Goal: Information Seeking & Learning: Learn about a topic

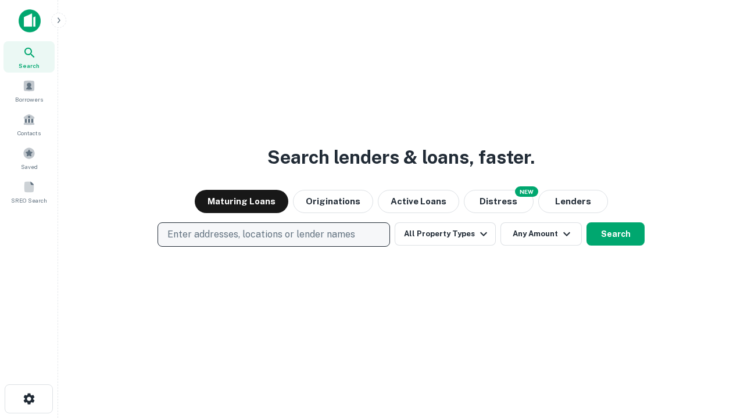
click at [273, 235] on p "Enter addresses, locations or lender names" at bounding box center [261, 235] width 188 height 14
type input "**********"
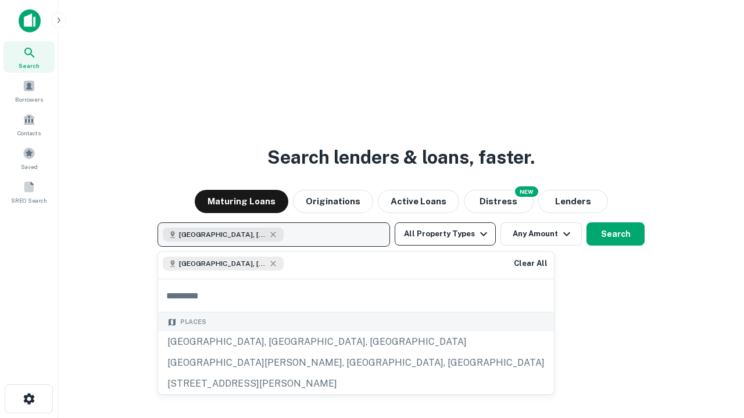
click at [445, 234] on button "All Property Types" at bounding box center [444, 233] width 101 height 23
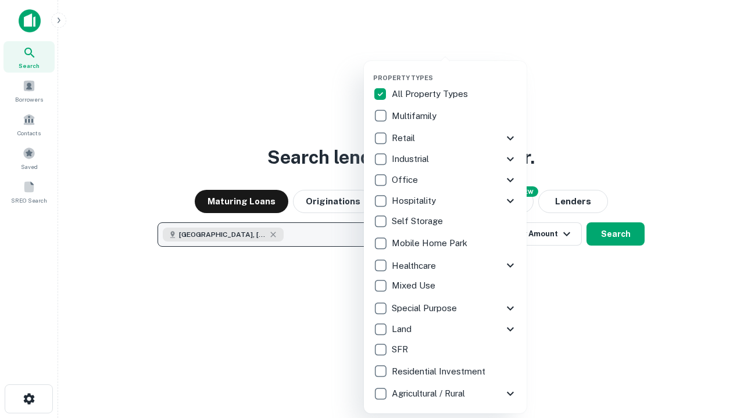
click at [454, 70] on button "button" at bounding box center [454, 70] width 163 height 1
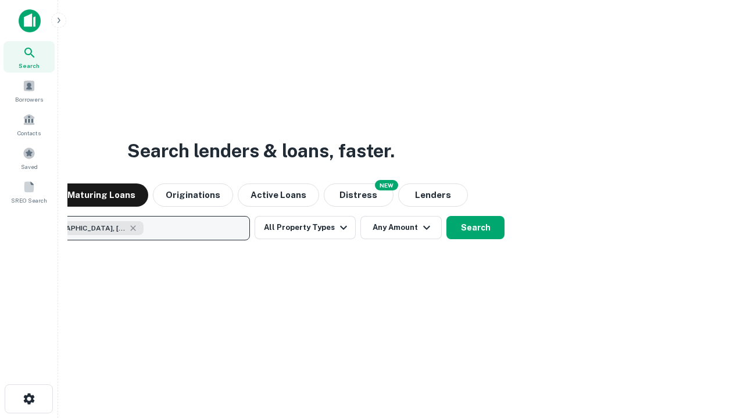
scroll to position [19, 0]
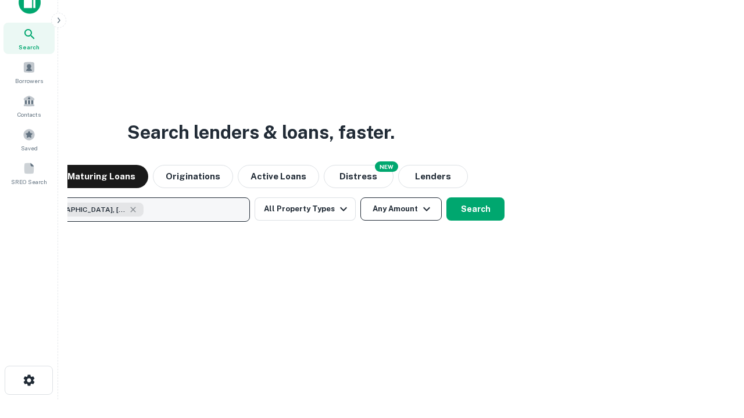
click at [360, 198] on button "Any Amount" at bounding box center [400, 209] width 81 height 23
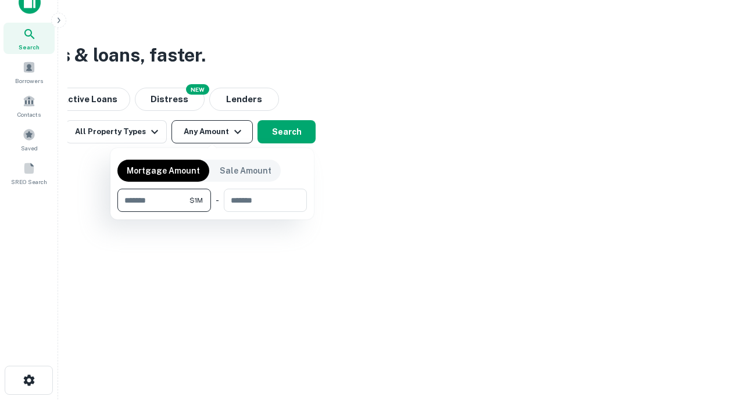
type input "*******"
click at [212, 212] on button "button" at bounding box center [211, 212] width 189 height 1
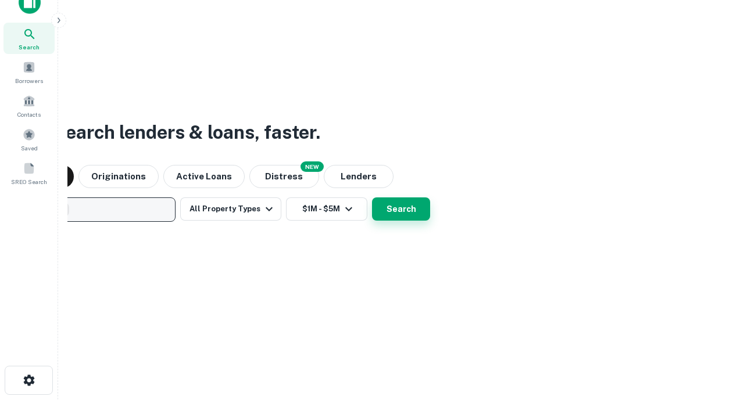
click at [372, 198] on button "Search" at bounding box center [401, 209] width 58 height 23
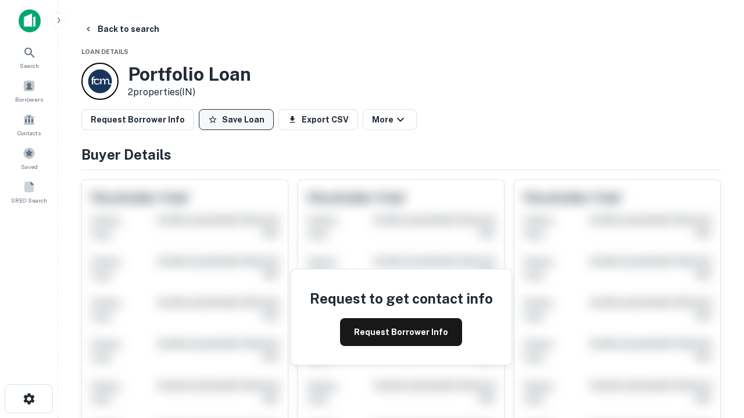
click at [236, 120] on button "Save Loan" at bounding box center [236, 119] width 75 height 21
click at [239, 120] on button "Save Loan" at bounding box center [236, 119] width 75 height 21
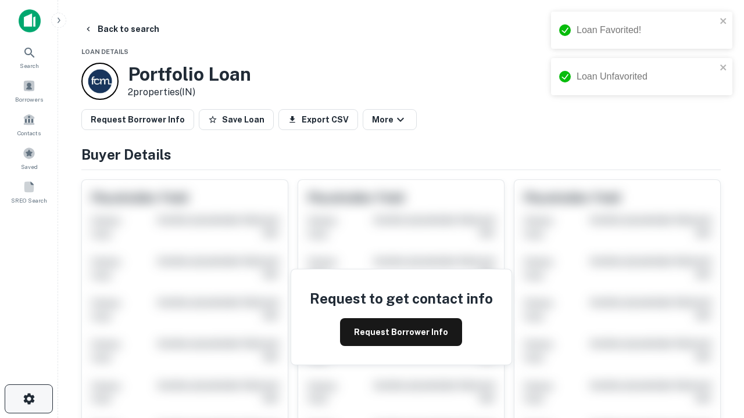
click at [28, 399] on icon "button" at bounding box center [29, 399] width 14 height 14
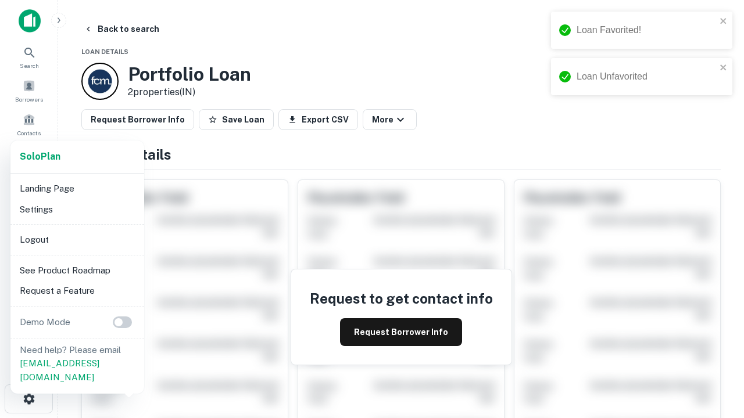
click at [77, 239] on li "Logout" at bounding box center [77, 239] width 124 height 21
